Goal: Understand site structure: Grasp the organization and layout of the website

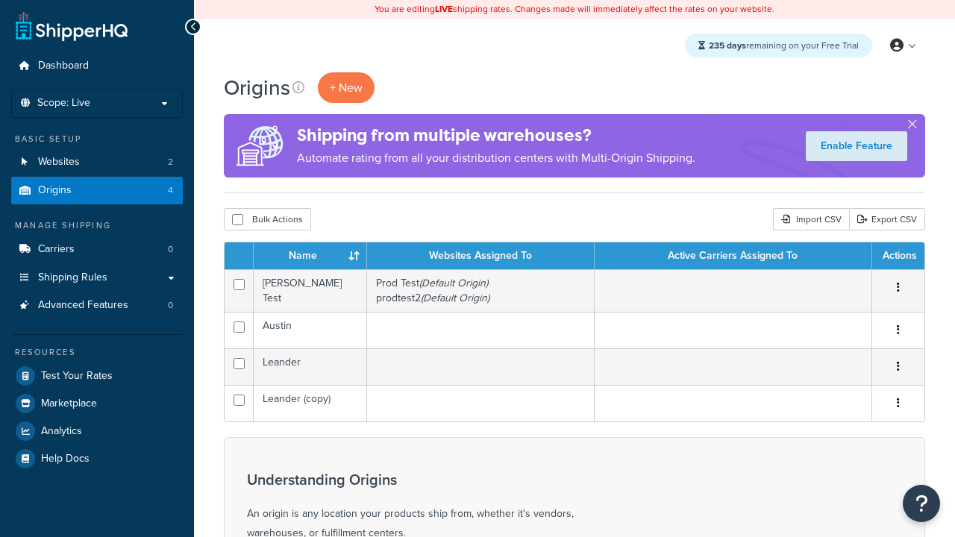
click at [310, 257] on th "Name" at bounding box center [310, 255] width 113 height 27
click at [480, 257] on th "Websites Assigned To" at bounding box center [481, 255] width 228 height 27
click at [732, 257] on th "Active Carriers Assigned To" at bounding box center [732, 255] width 277 height 27
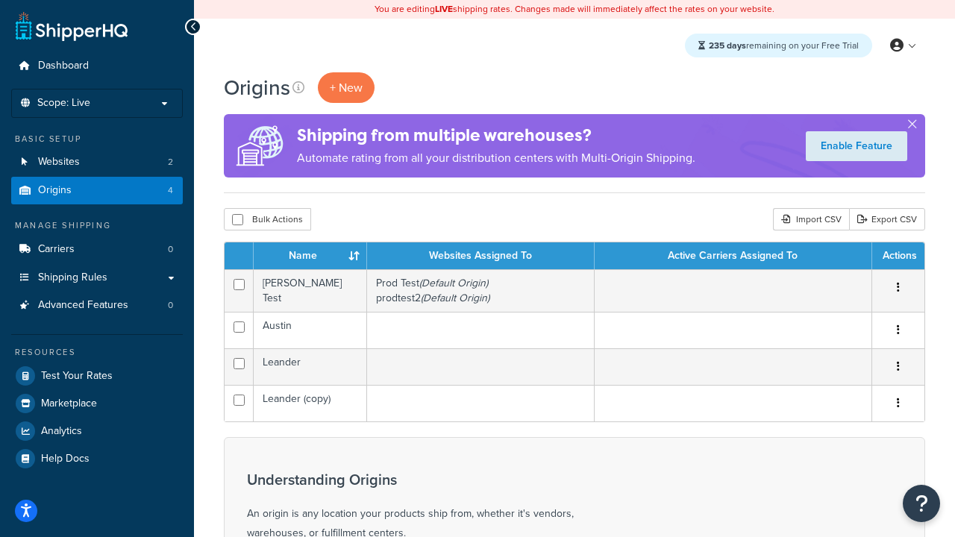
click at [732, 257] on th "Active Carriers Assigned To" at bounding box center [732, 255] width 277 height 27
click at [897, 257] on th "Actions" at bounding box center [898, 255] width 52 height 27
click at [298, 87] on icon at bounding box center [298, 87] width 12 height 12
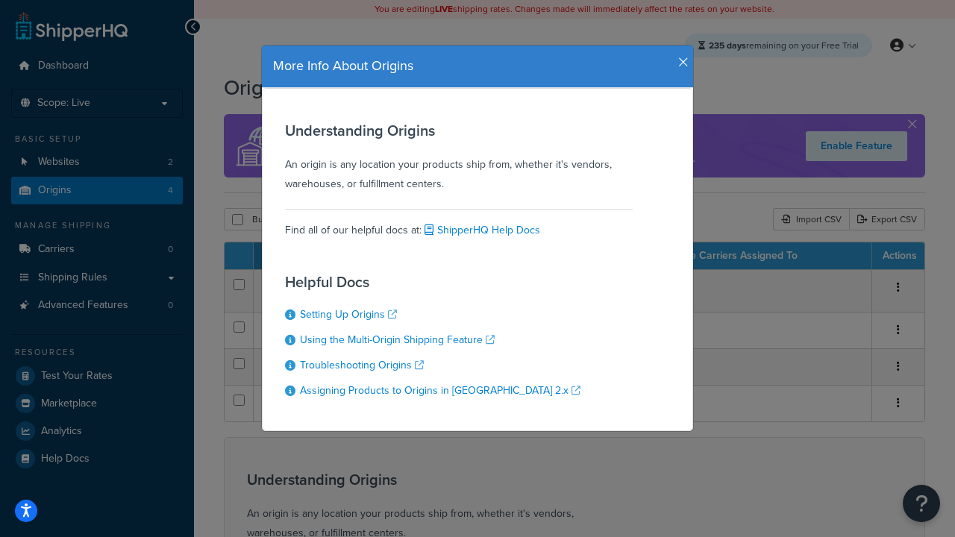
click at [680, 57] on icon "button" at bounding box center [683, 62] width 10 height 13
